Goal: Task Accomplishment & Management: Use online tool/utility

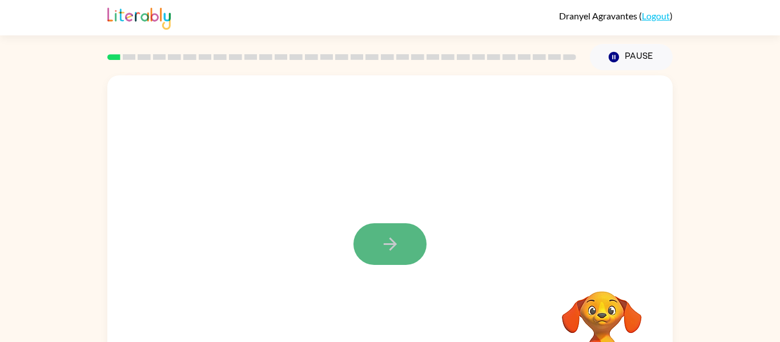
click at [387, 242] on icon "button" at bounding box center [390, 244] width 20 height 20
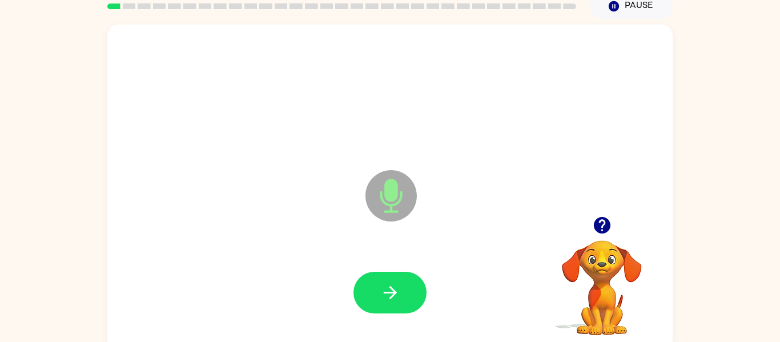
scroll to position [59, 0]
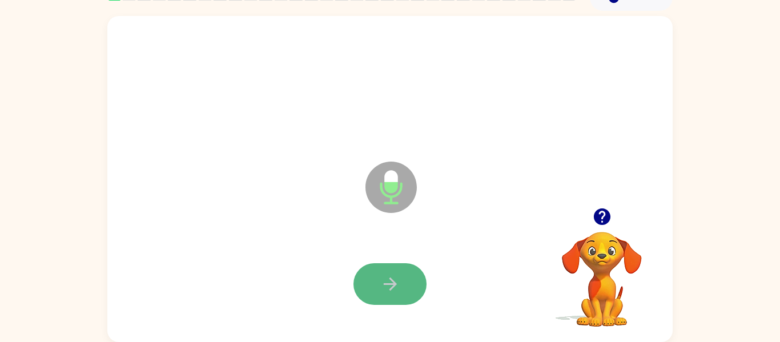
click at [378, 276] on button "button" at bounding box center [390, 284] width 73 height 42
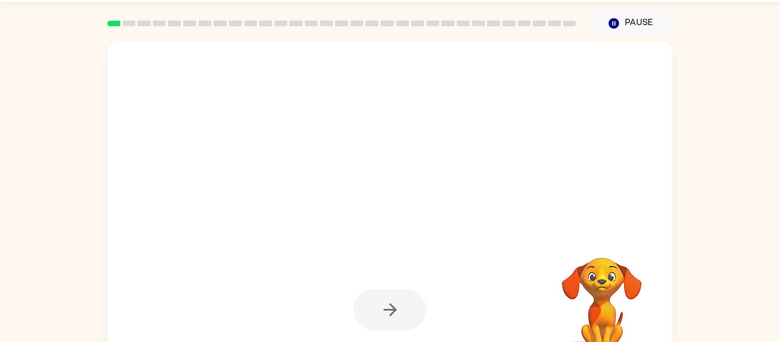
scroll to position [37, 0]
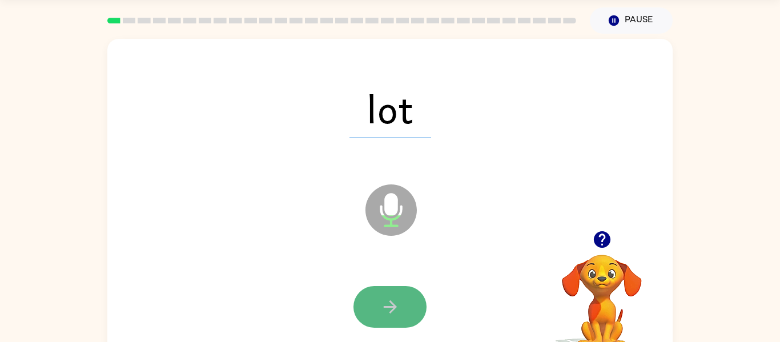
click at [361, 315] on button "button" at bounding box center [390, 307] width 73 height 42
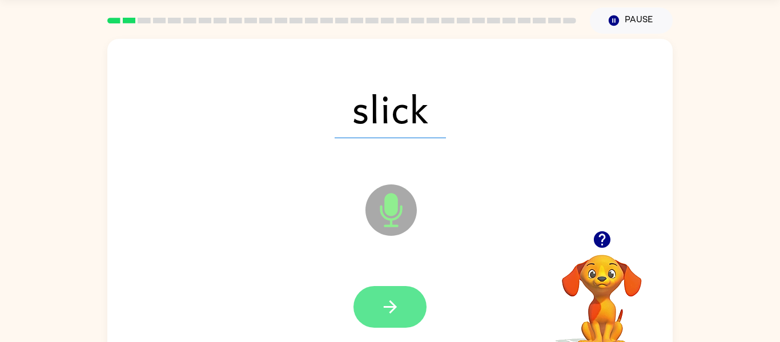
click at [376, 311] on button "button" at bounding box center [390, 307] width 73 height 42
click at [376, 312] on button "button" at bounding box center [390, 307] width 73 height 42
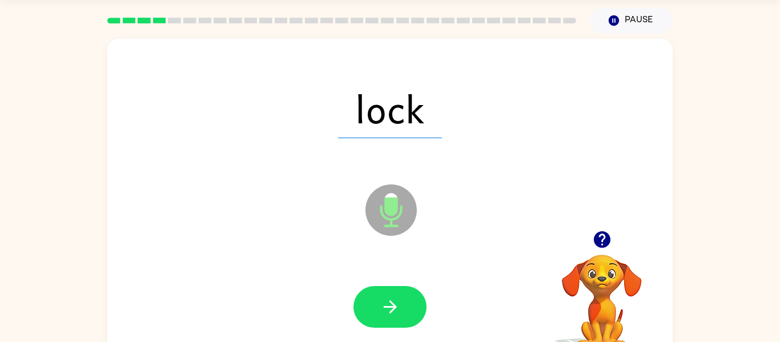
click at [376, 312] on button "button" at bounding box center [390, 307] width 73 height 42
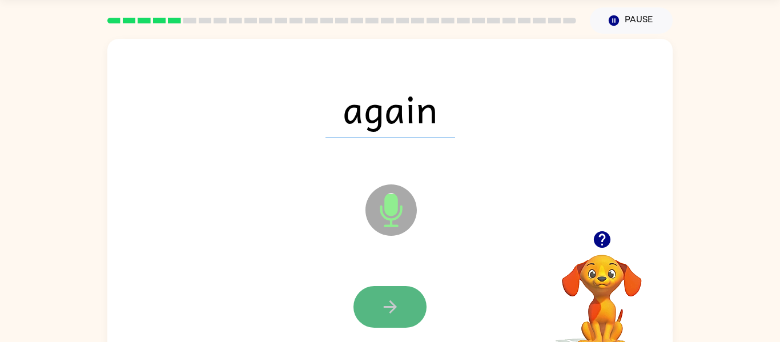
click at [376, 312] on button "button" at bounding box center [390, 307] width 73 height 42
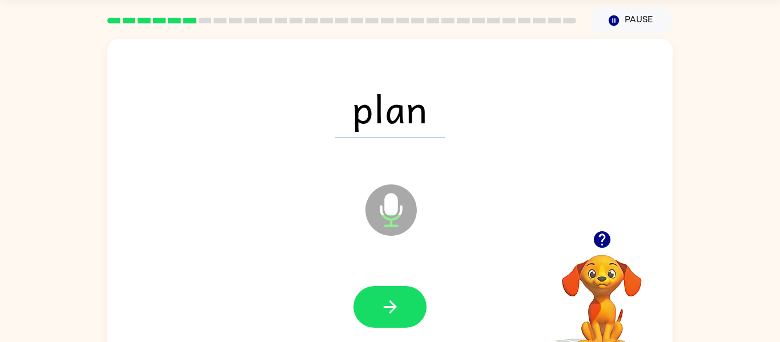
click at [376, 312] on button "button" at bounding box center [390, 307] width 73 height 42
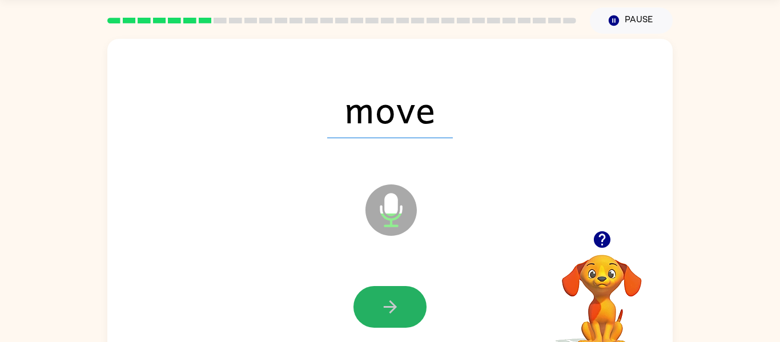
click at [376, 312] on button "button" at bounding box center [390, 307] width 73 height 42
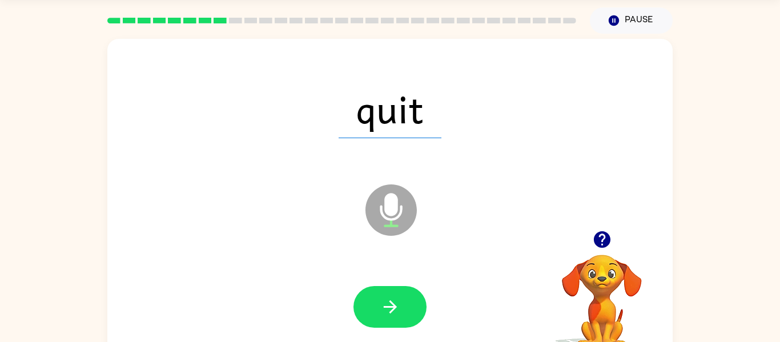
click at [376, 312] on button "button" at bounding box center [390, 307] width 73 height 42
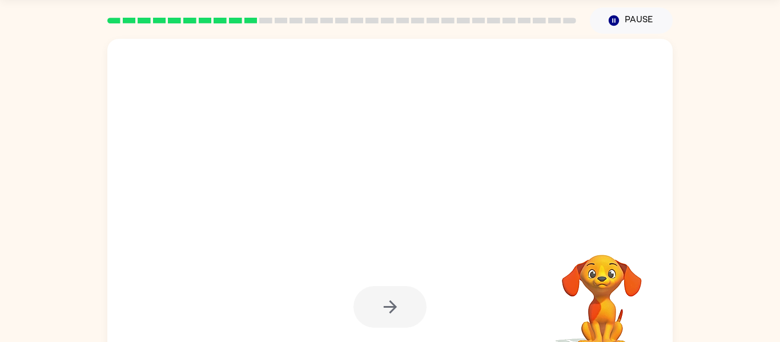
click at [372, 328] on div at bounding box center [390, 307] width 543 height 94
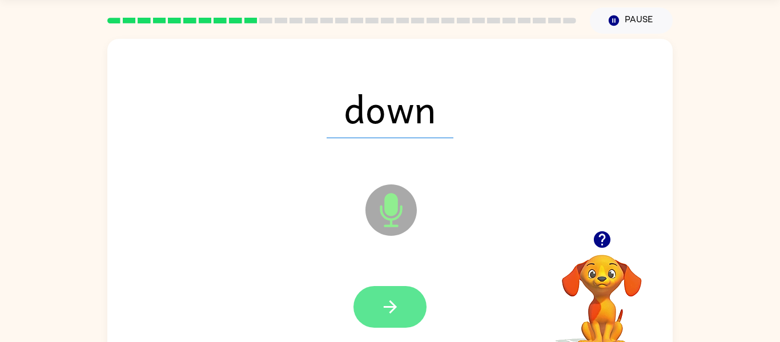
click at [382, 312] on icon "button" at bounding box center [390, 307] width 20 height 20
click at [380, 312] on icon "button" at bounding box center [390, 307] width 20 height 20
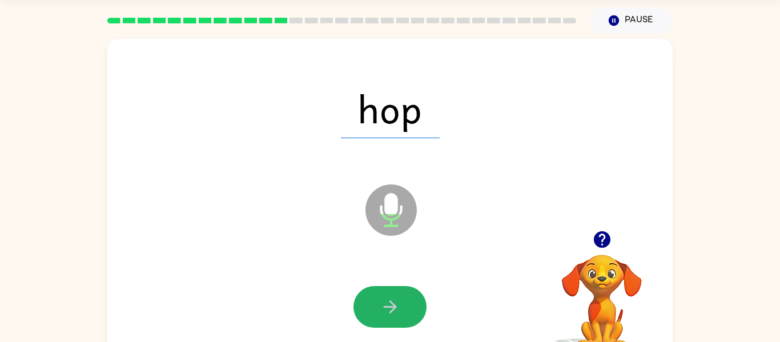
click at [381, 314] on icon "button" at bounding box center [390, 307] width 20 height 20
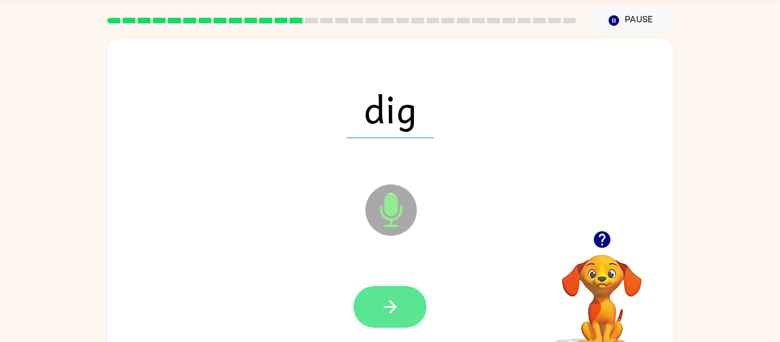
click at [383, 316] on icon "button" at bounding box center [390, 307] width 20 height 20
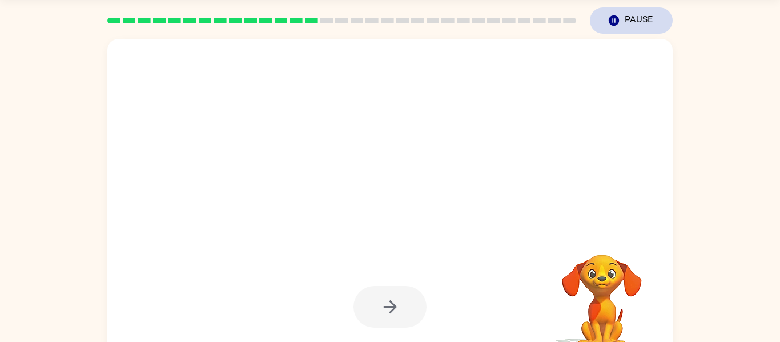
click at [610, 21] on icon "button" at bounding box center [614, 20] width 10 height 10
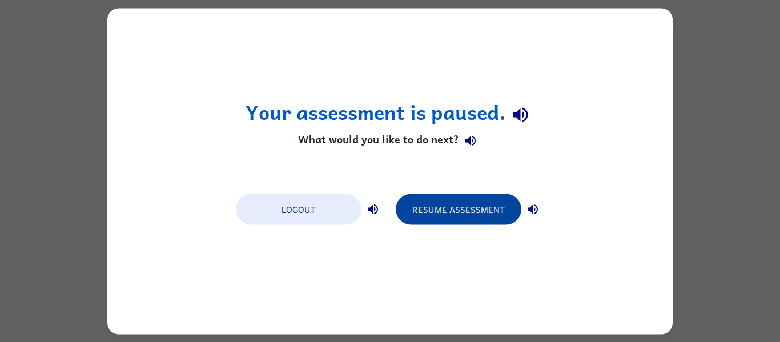
click at [487, 212] on button "Resume Assessment" at bounding box center [459, 209] width 126 height 31
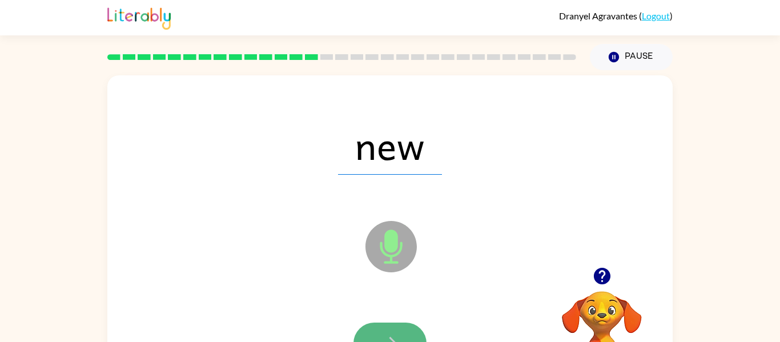
click at [394, 328] on button "button" at bounding box center [390, 344] width 73 height 42
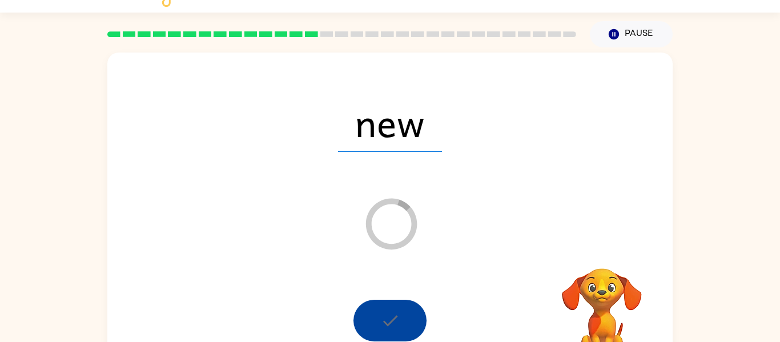
scroll to position [46, 0]
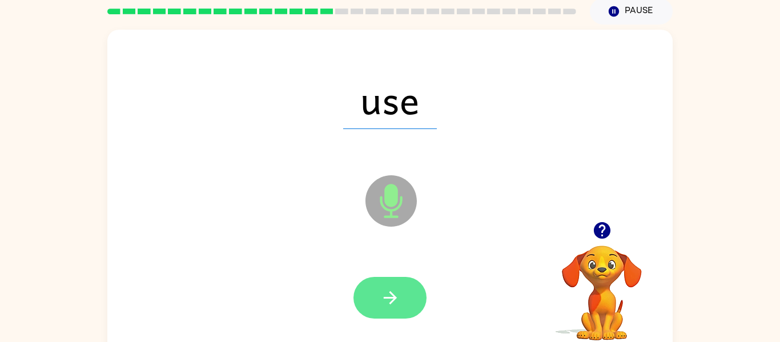
click at [384, 309] on button "button" at bounding box center [390, 298] width 73 height 42
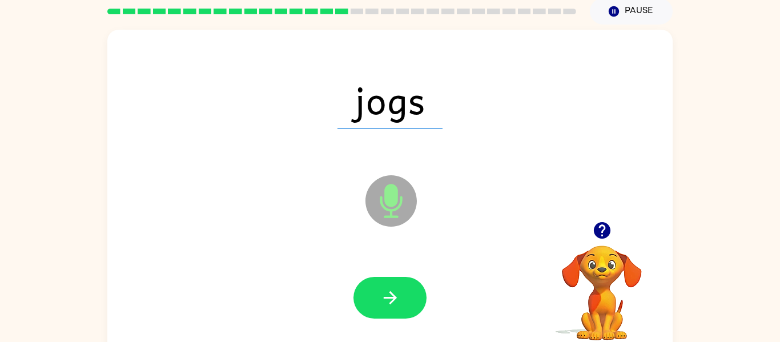
click at [384, 310] on button "button" at bounding box center [390, 298] width 73 height 42
click at [384, 311] on button "button" at bounding box center [390, 298] width 73 height 42
click at [388, 294] on icon "button" at bounding box center [390, 298] width 20 height 20
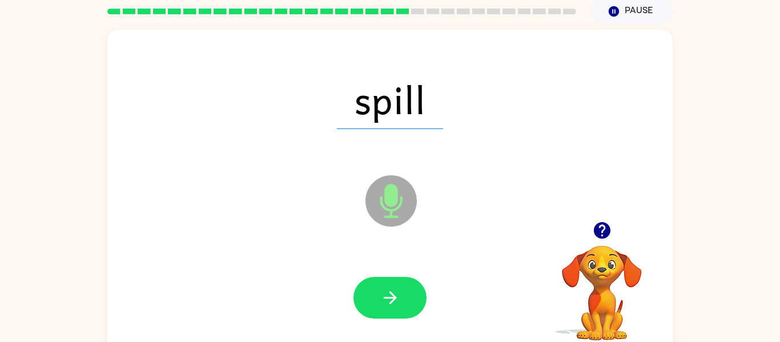
click at [388, 294] on icon "button" at bounding box center [390, 298] width 20 height 20
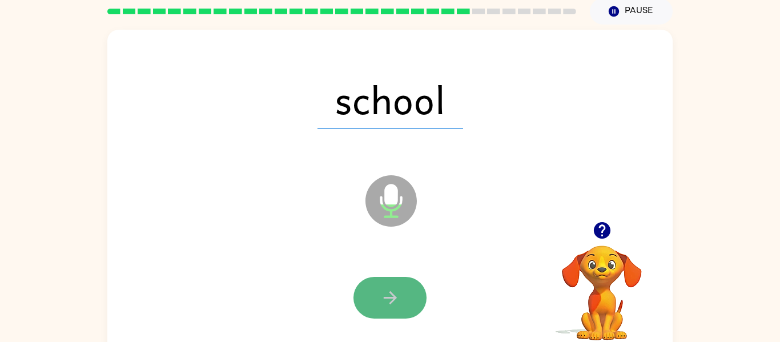
click at [387, 294] on icon "button" at bounding box center [390, 298] width 20 height 20
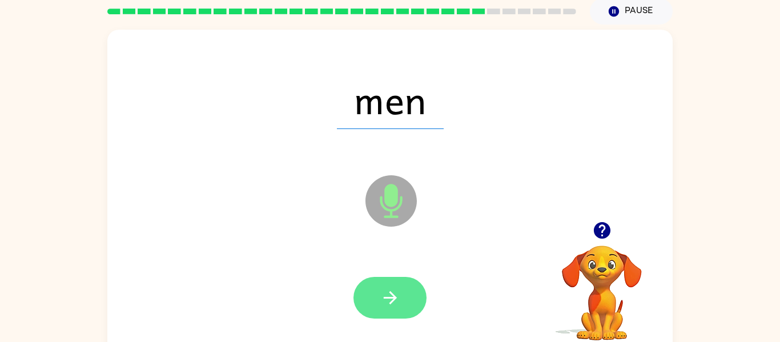
click at [384, 295] on icon "button" at bounding box center [390, 298] width 20 height 20
click at [393, 302] on icon "button" at bounding box center [390, 298] width 20 height 20
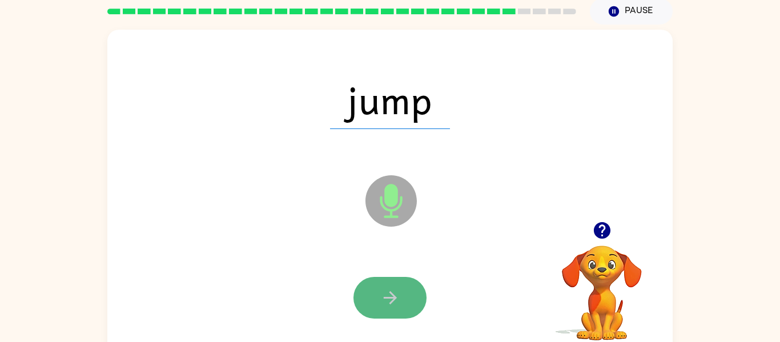
click at [392, 311] on button "button" at bounding box center [390, 298] width 73 height 42
click at [397, 300] on icon "button" at bounding box center [390, 298] width 20 height 20
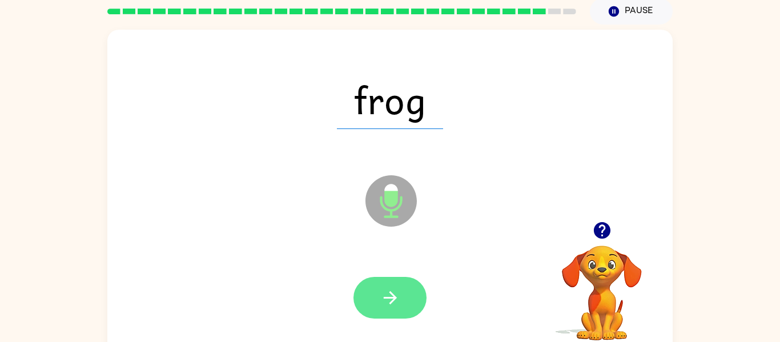
click at [399, 298] on icon "button" at bounding box center [390, 298] width 20 height 20
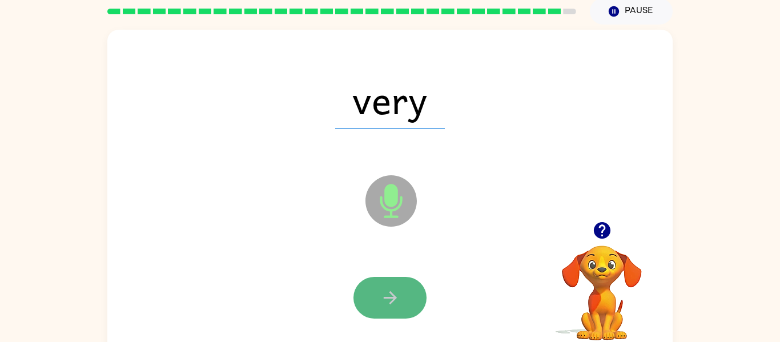
click at [397, 298] on icon "button" at bounding box center [390, 298] width 20 height 20
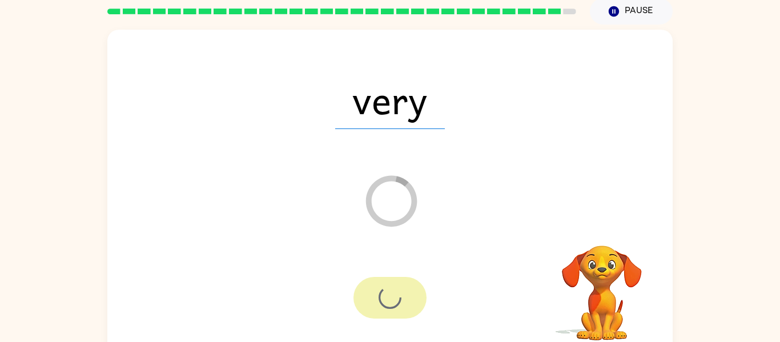
scroll to position [35, 0]
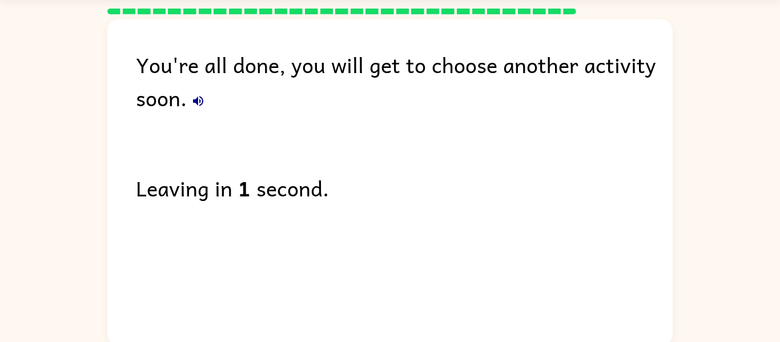
click at [204, 99] on icon "button" at bounding box center [198, 101] width 14 height 14
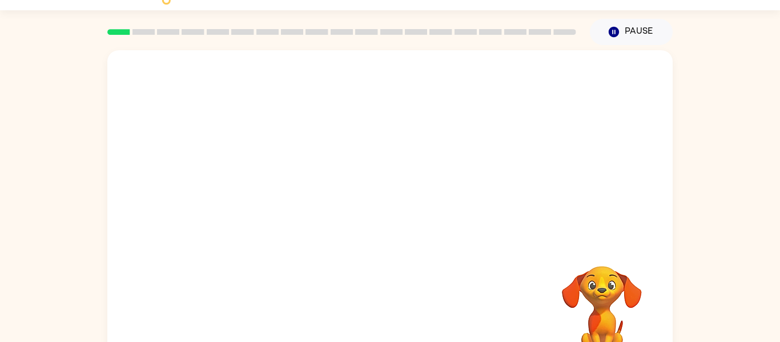
scroll to position [23, 0]
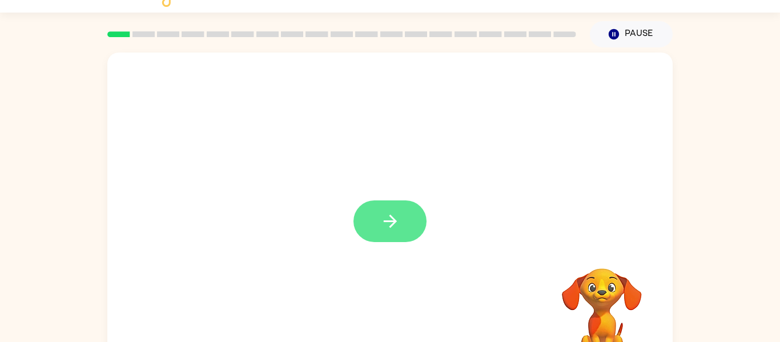
click at [360, 225] on button "button" at bounding box center [390, 221] width 73 height 42
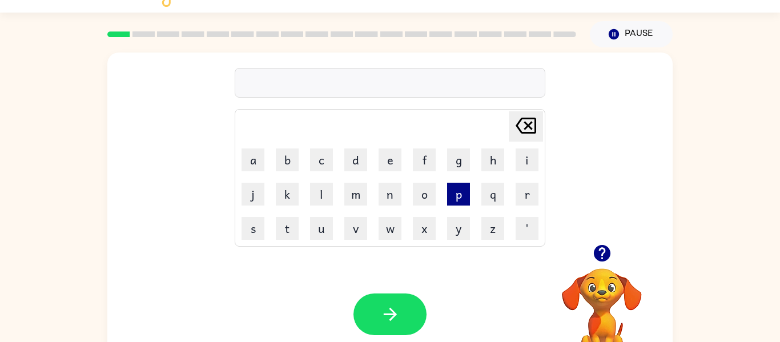
click at [453, 196] on button "p" at bounding box center [458, 194] width 23 height 23
click at [258, 166] on button "a" at bounding box center [253, 160] width 23 height 23
click at [322, 191] on button "l" at bounding box center [321, 194] width 23 height 23
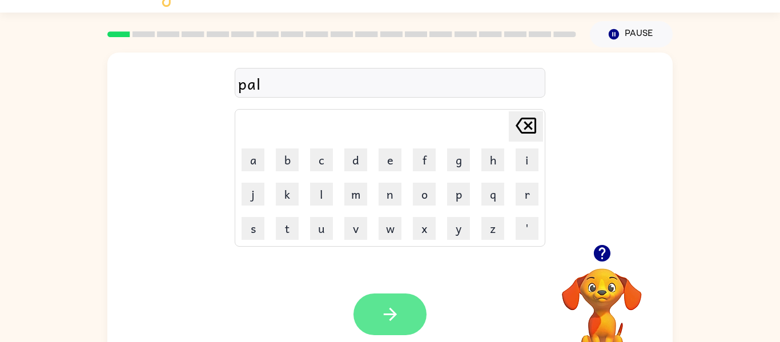
click at [371, 295] on button "button" at bounding box center [390, 315] width 73 height 42
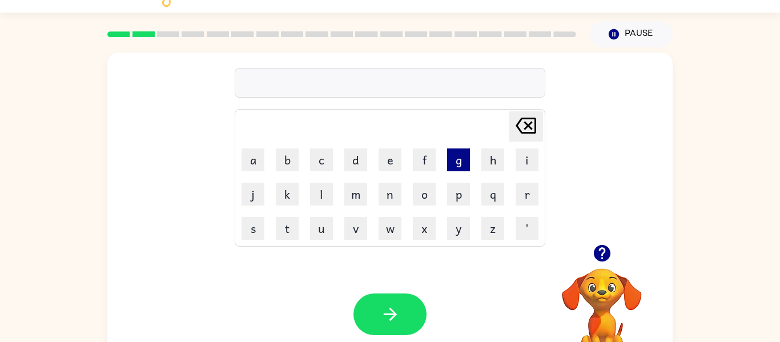
click at [451, 167] on button "g" at bounding box center [458, 160] width 23 height 23
click at [426, 187] on button "o" at bounding box center [424, 194] width 23 height 23
click at [293, 237] on button "t" at bounding box center [287, 228] width 23 height 23
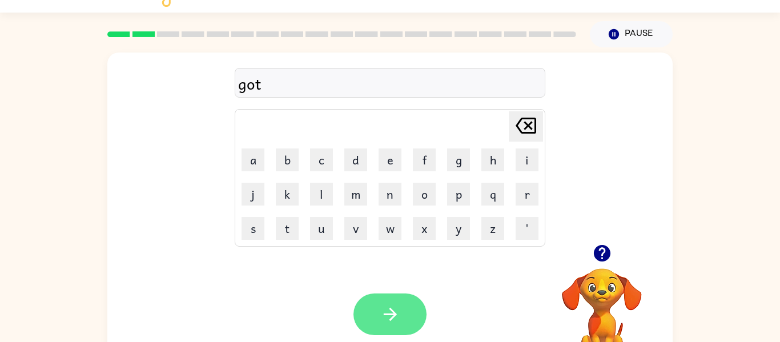
click at [392, 307] on icon "button" at bounding box center [390, 314] width 20 height 20
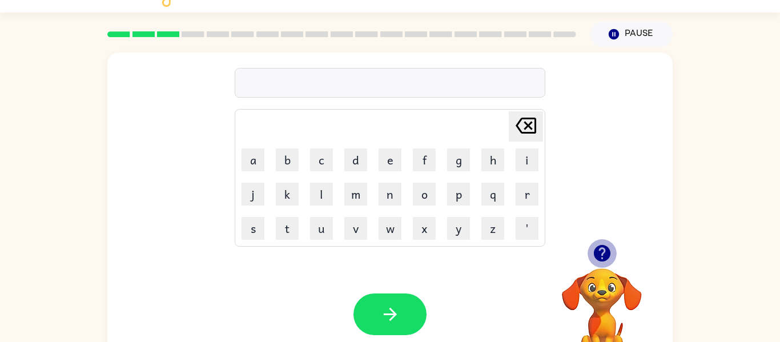
click at [600, 255] on icon "button" at bounding box center [601, 253] width 17 height 17
click at [280, 234] on button "t" at bounding box center [287, 228] width 23 height 23
click at [426, 192] on button "o" at bounding box center [424, 194] width 23 height 23
click at [461, 192] on button "p" at bounding box center [458, 194] width 23 height 23
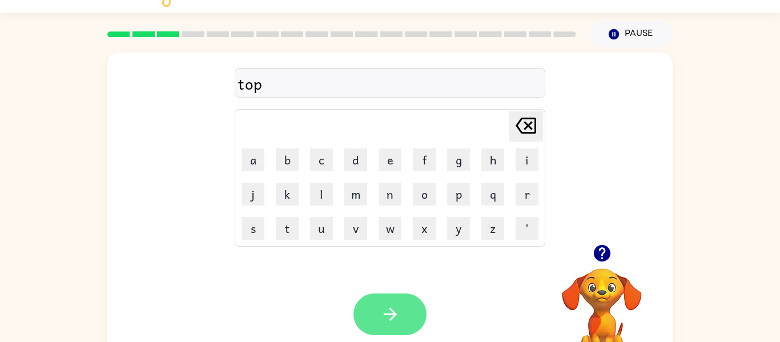
click at [372, 296] on button "button" at bounding box center [390, 315] width 73 height 42
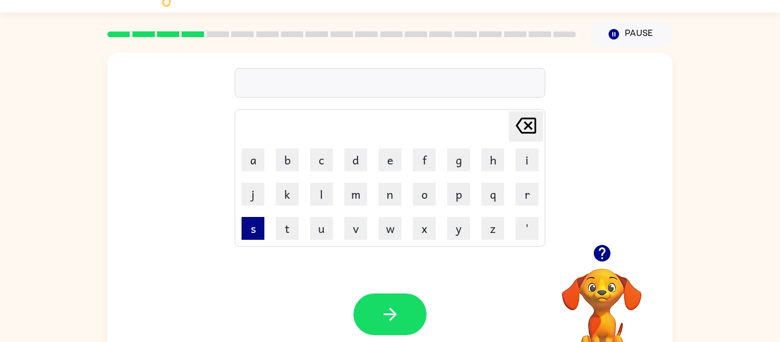
click at [250, 235] on button "s" at bounding box center [253, 228] width 23 height 23
click at [525, 165] on button "i" at bounding box center [527, 160] width 23 height 23
click at [421, 221] on button "x" at bounding box center [424, 228] width 23 height 23
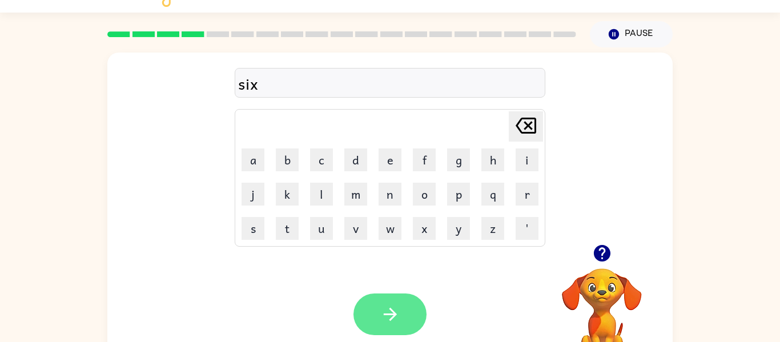
click at [389, 309] on icon "button" at bounding box center [389, 314] width 13 height 13
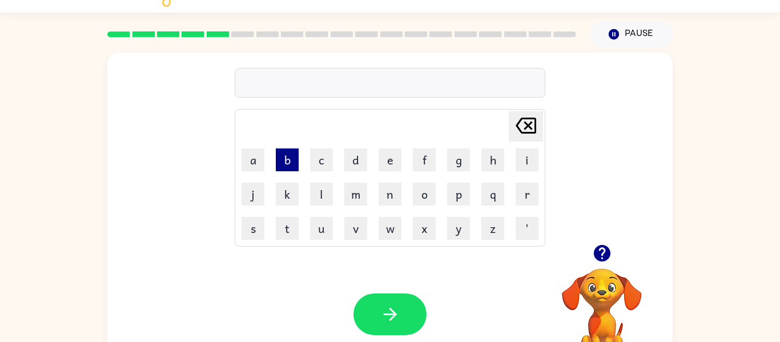
click at [294, 167] on button "b" at bounding box center [287, 160] width 23 height 23
click at [386, 163] on button "e" at bounding box center [390, 160] width 23 height 23
click at [460, 168] on button "g" at bounding box center [458, 160] width 23 height 23
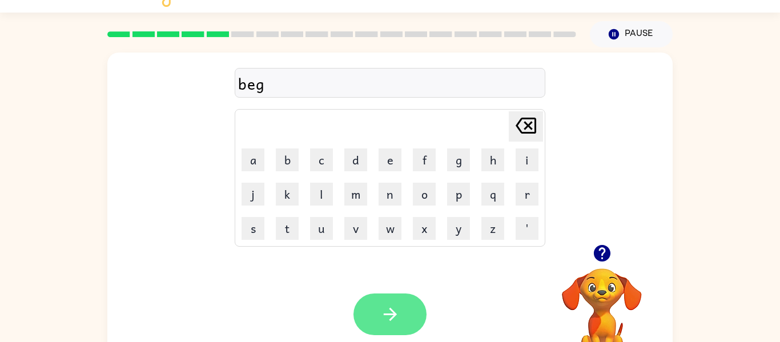
click at [394, 319] on icon "button" at bounding box center [390, 314] width 20 height 20
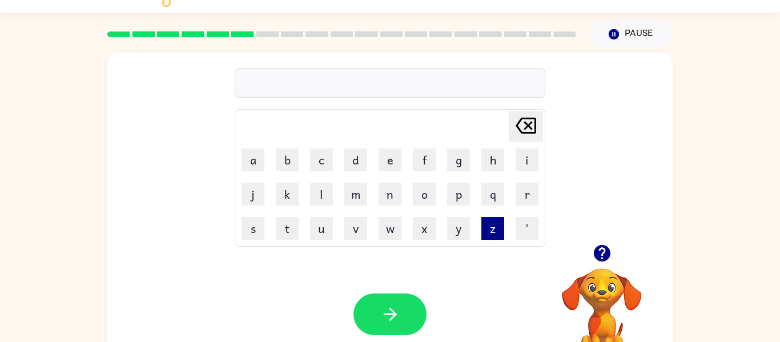
click at [495, 228] on button "z" at bounding box center [492, 228] width 23 height 23
click at [529, 155] on button "i" at bounding box center [527, 160] width 23 height 23
type button "i"
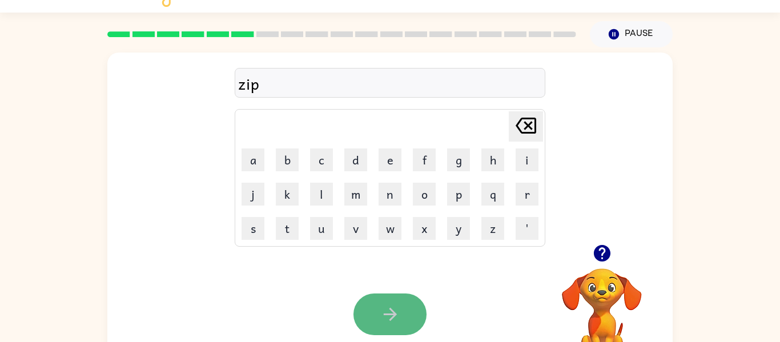
click at [379, 303] on button "button" at bounding box center [390, 315] width 73 height 42
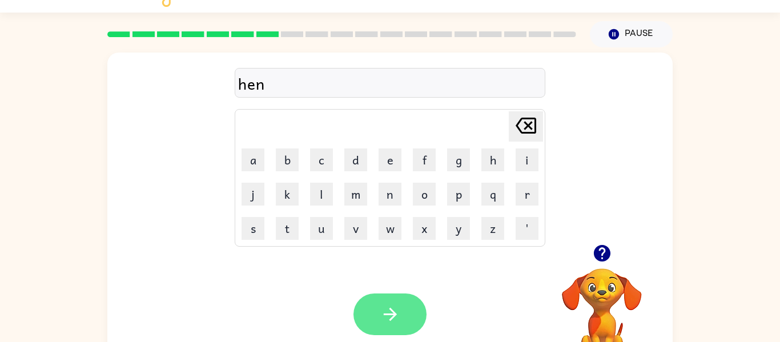
click at [396, 306] on icon "button" at bounding box center [390, 314] width 20 height 20
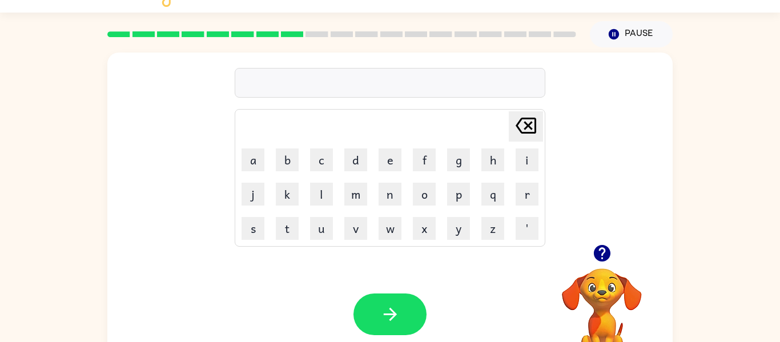
click at [601, 250] on icon "button" at bounding box center [601, 253] width 17 height 17
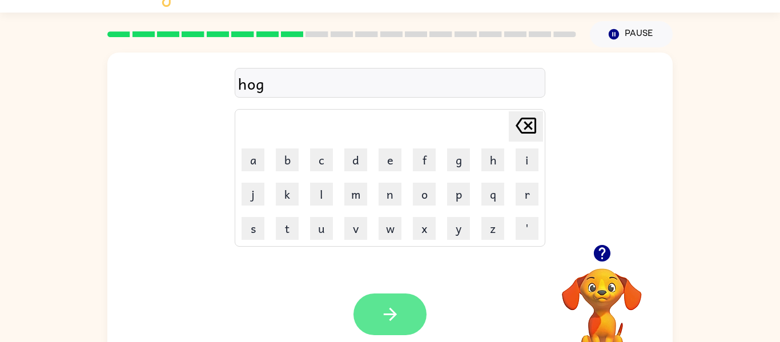
click at [411, 305] on button "button" at bounding box center [390, 315] width 73 height 42
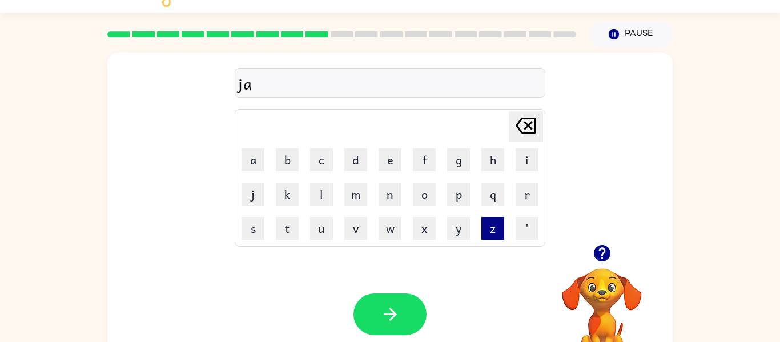
click at [496, 230] on button "z" at bounding box center [492, 228] width 23 height 23
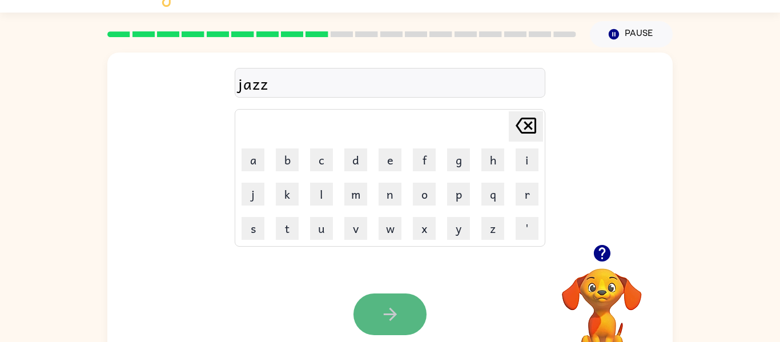
click at [387, 318] on icon "button" at bounding box center [390, 314] width 20 height 20
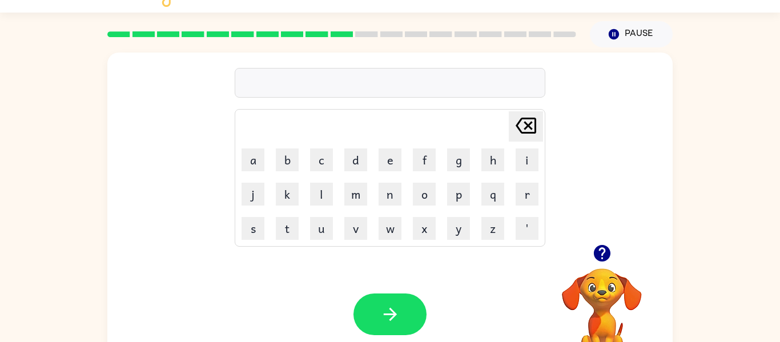
click at [611, 246] on icon "button" at bounding box center [602, 253] width 20 height 20
click at [600, 254] on icon "button" at bounding box center [601, 253] width 17 height 17
click at [380, 308] on icon "button" at bounding box center [390, 314] width 20 height 20
click at [603, 270] on video "Your browser must support playing .mp4 files to use Literably. Please try using…" at bounding box center [602, 308] width 114 height 114
click at [603, 252] on icon "button" at bounding box center [602, 253] width 20 height 20
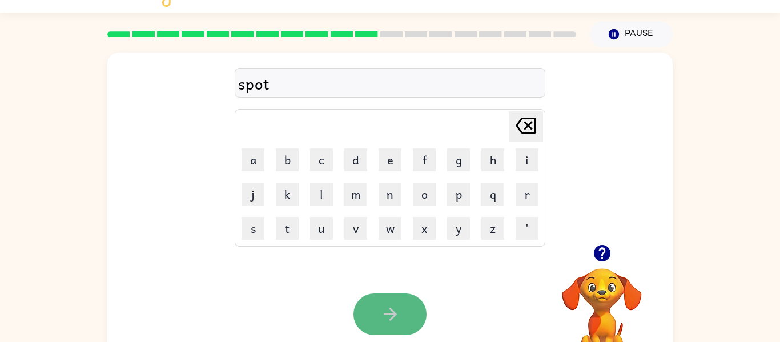
click at [379, 329] on button "button" at bounding box center [390, 315] width 73 height 42
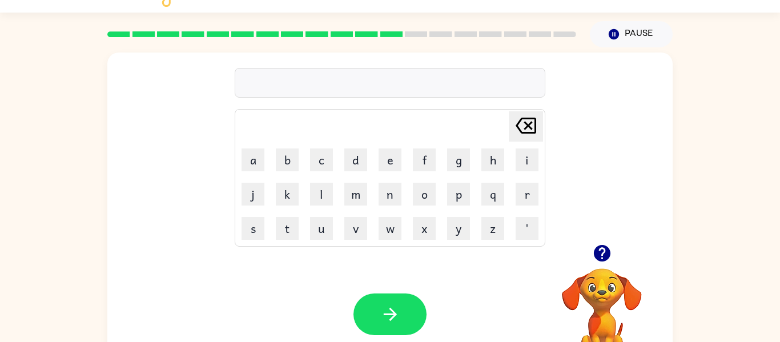
click at [605, 303] on video "Your browser must support playing .mp4 files to use Literably. Please try using…" at bounding box center [602, 308] width 114 height 114
click at [604, 261] on icon "button" at bounding box center [602, 253] width 20 height 20
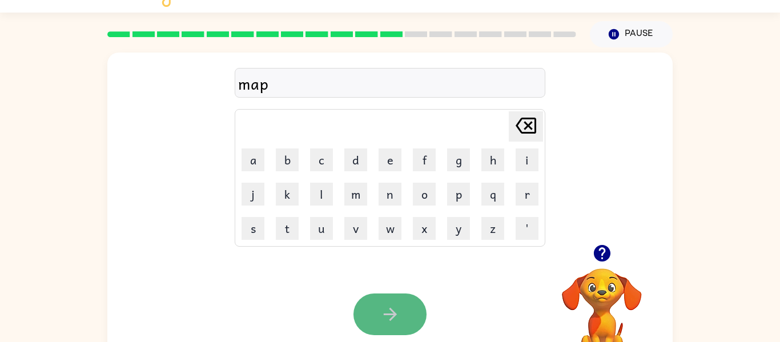
click at [406, 324] on button "button" at bounding box center [390, 315] width 73 height 42
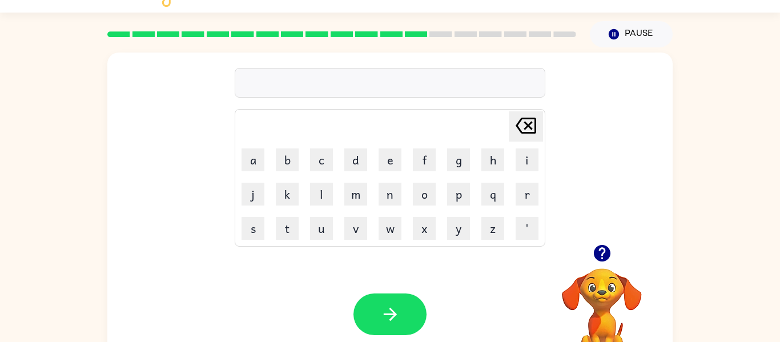
click at [605, 324] on video "Your browser must support playing .mp4 files to use Literably. Please try using…" at bounding box center [602, 308] width 114 height 114
click at [596, 246] on icon "button" at bounding box center [602, 253] width 20 height 20
click at [592, 258] on icon "button" at bounding box center [602, 253] width 20 height 20
click at [603, 251] on icon "button" at bounding box center [601, 253] width 17 height 17
click at [604, 246] on icon "button" at bounding box center [601, 253] width 17 height 17
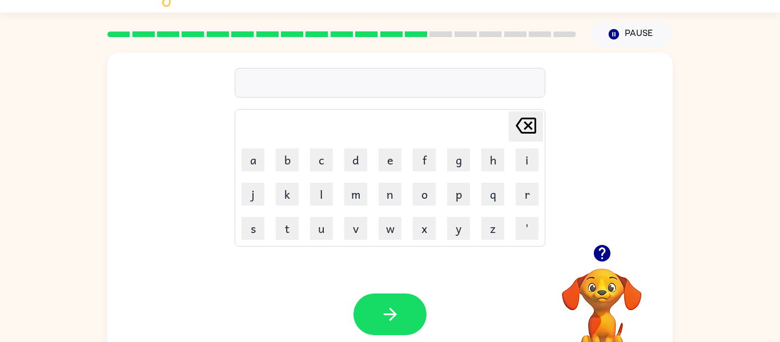
click at [604, 246] on icon "button" at bounding box center [601, 253] width 17 height 17
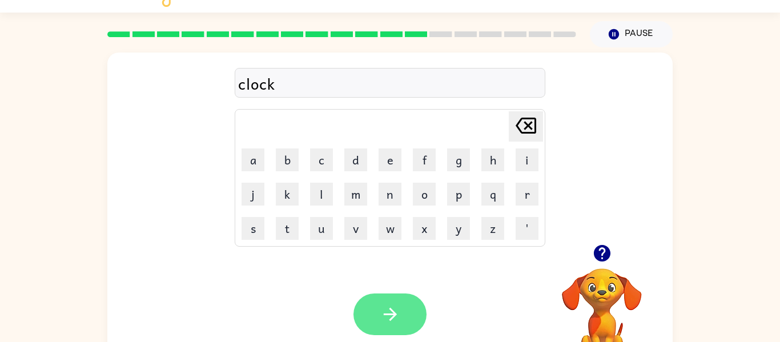
click at [382, 296] on button "button" at bounding box center [390, 315] width 73 height 42
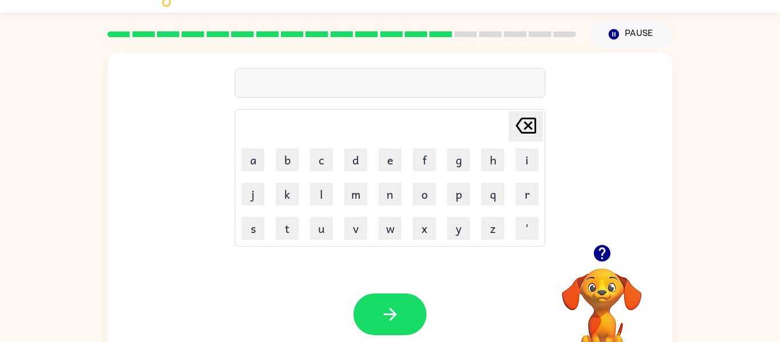
click at [601, 256] on icon "button" at bounding box center [601, 253] width 17 height 17
click at [415, 308] on button "button" at bounding box center [390, 315] width 73 height 42
click at [607, 254] on icon "button" at bounding box center [601, 253] width 17 height 17
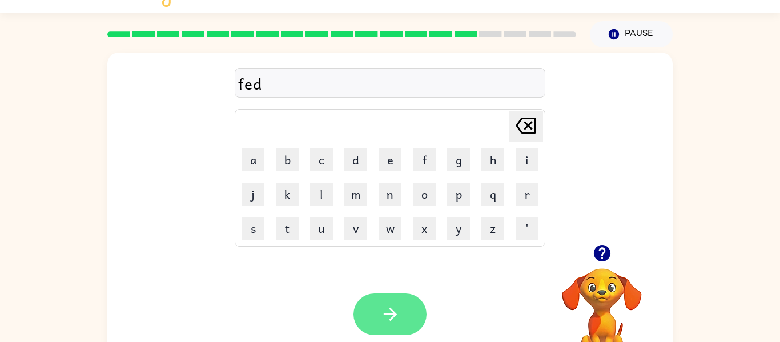
click at [384, 312] on icon "button" at bounding box center [390, 314] width 20 height 20
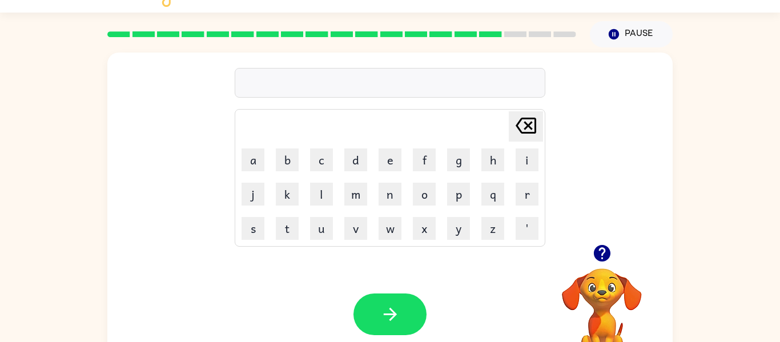
click at [601, 251] on icon "button" at bounding box center [601, 253] width 17 height 17
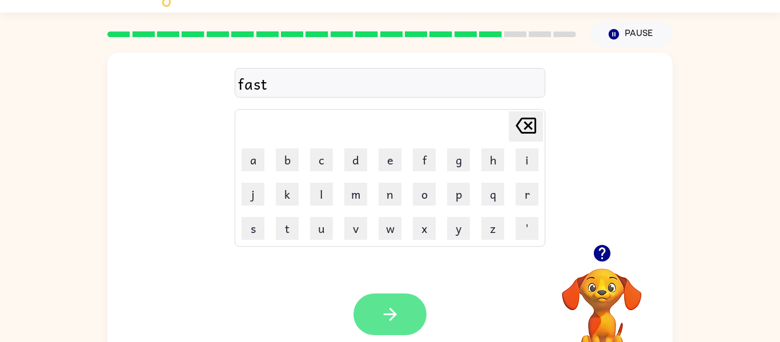
click at [415, 317] on button "button" at bounding box center [390, 315] width 73 height 42
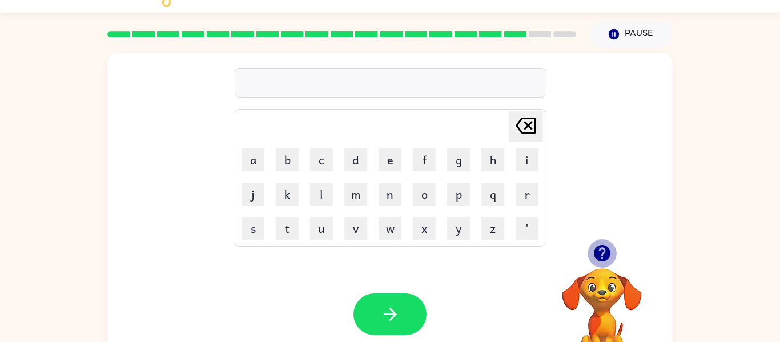
click at [596, 243] on icon "button" at bounding box center [602, 253] width 20 height 20
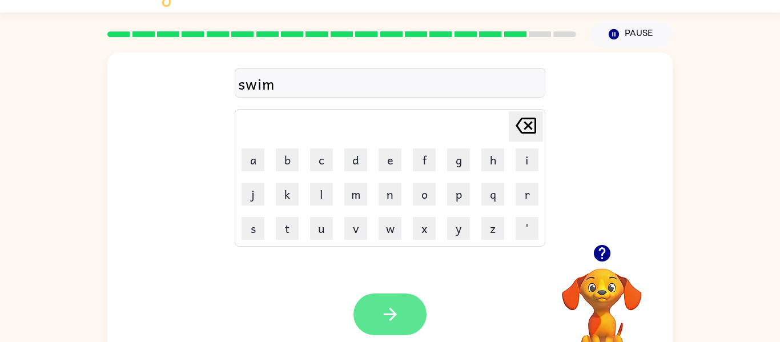
click at [418, 308] on button "button" at bounding box center [390, 315] width 73 height 42
click at [415, 303] on button "button" at bounding box center [390, 315] width 73 height 42
